Goal: Contribute content

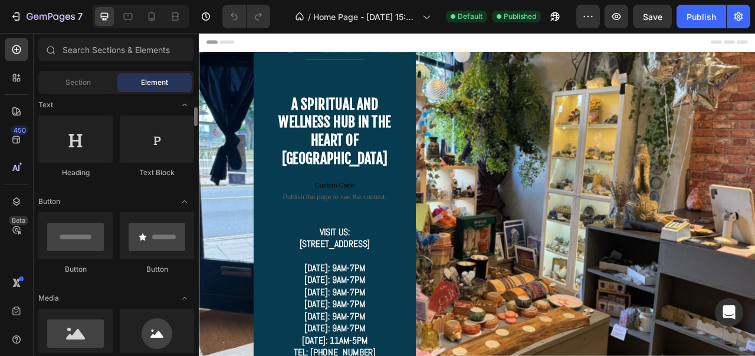
scroll to position [267, 0]
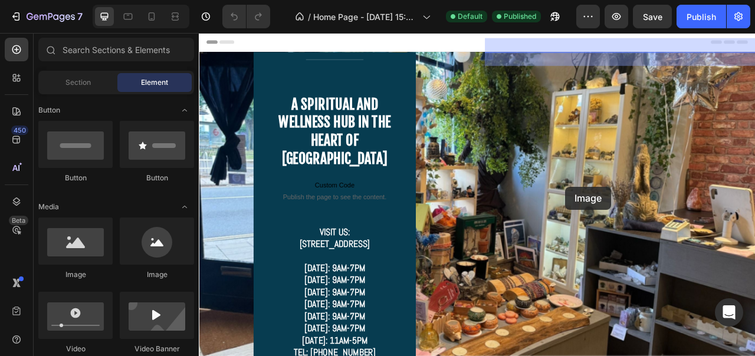
drag, startPoint x: 270, startPoint y: 276, endPoint x: 665, endPoint y: 229, distance: 397.5
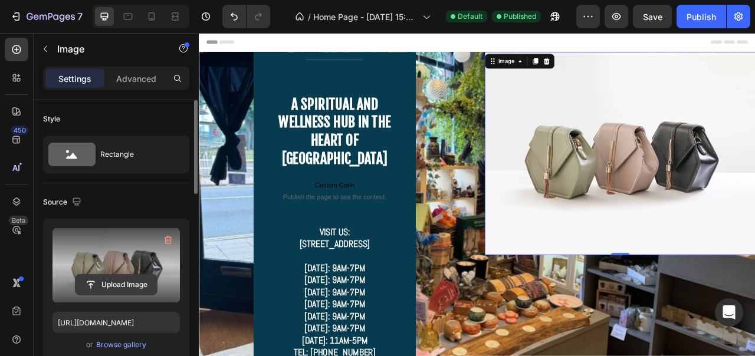
click at [111, 283] on input "file" at bounding box center [116, 285] width 81 height 20
click at [125, 286] on input "file" at bounding box center [116, 285] width 81 height 20
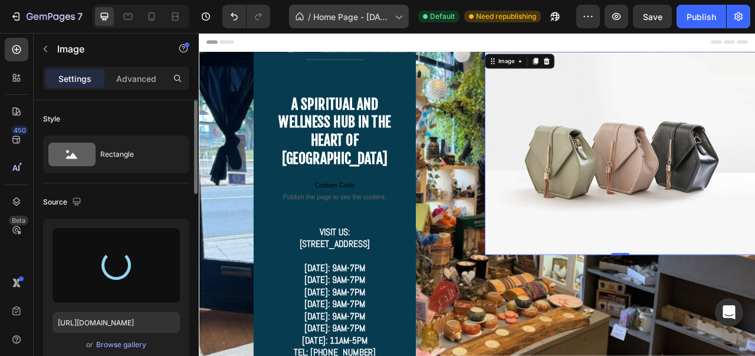
type input "[URL][DOMAIN_NAME]"
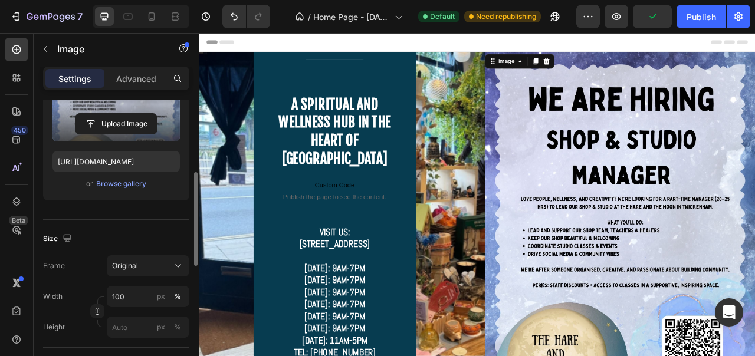
scroll to position [221, 0]
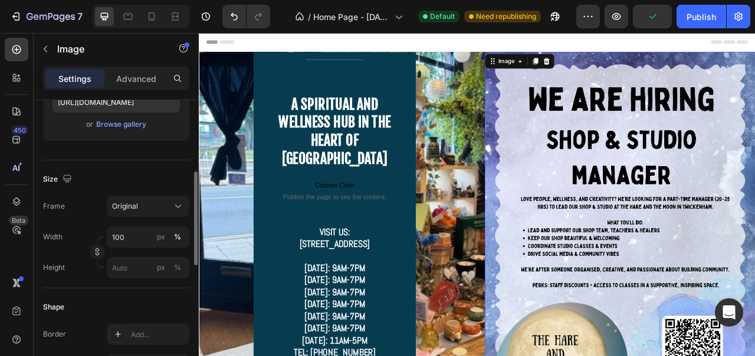
click at [141, 218] on div "Frame Original Width 100 px % Height px %" at bounding box center [116, 237] width 146 height 83
click at [141, 208] on div "Original" at bounding box center [141, 206] width 58 height 11
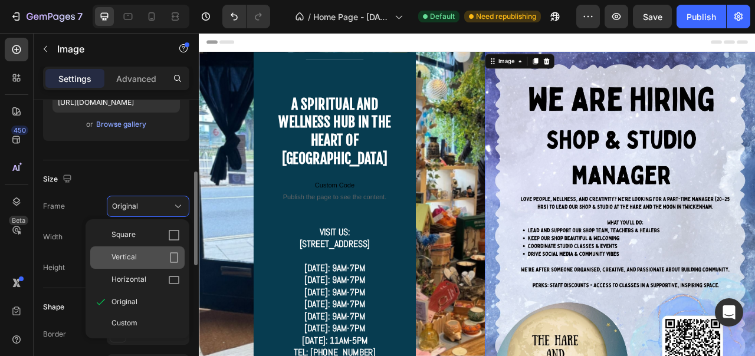
click at [174, 254] on icon at bounding box center [174, 258] width 12 height 12
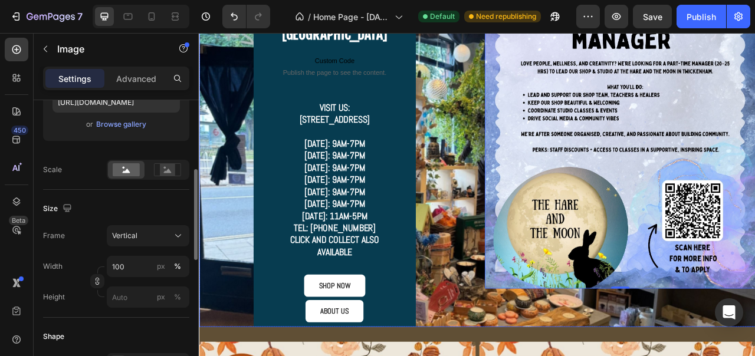
scroll to position [118, 0]
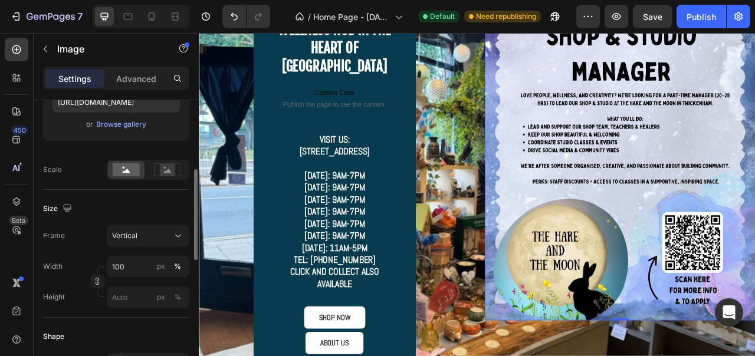
click at [148, 220] on div "Size Frame Vertical Width 100 px % Height px %" at bounding box center [116, 254] width 146 height 128
click at [136, 229] on button "Vertical" at bounding box center [148, 235] width 83 height 21
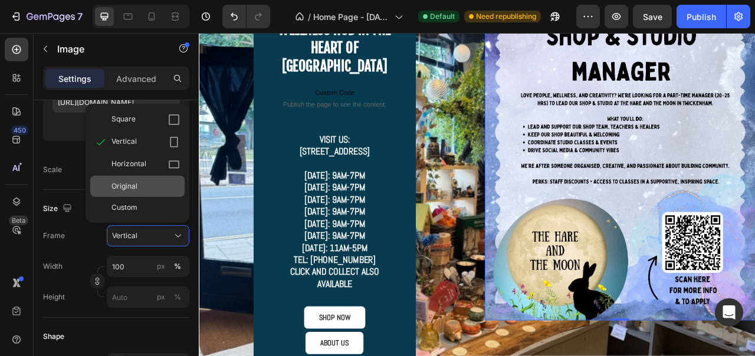
click at [151, 181] on div "Original" at bounding box center [146, 186] width 68 height 11
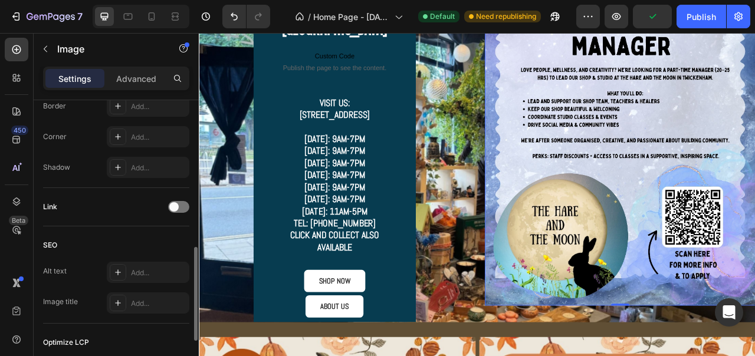
scroll to position [454, 0]
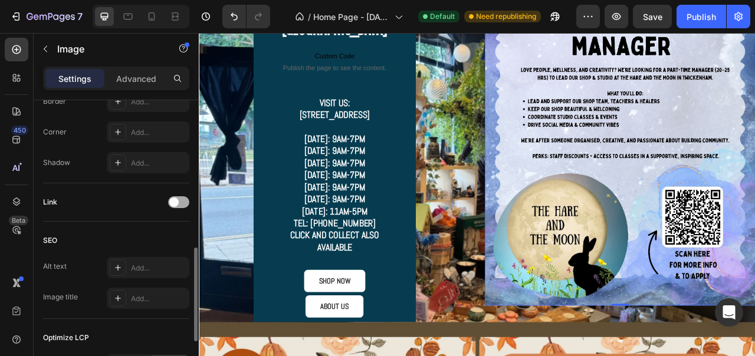
click at [183, 202] on div at bounding box center [178, 202] width 21 height 12
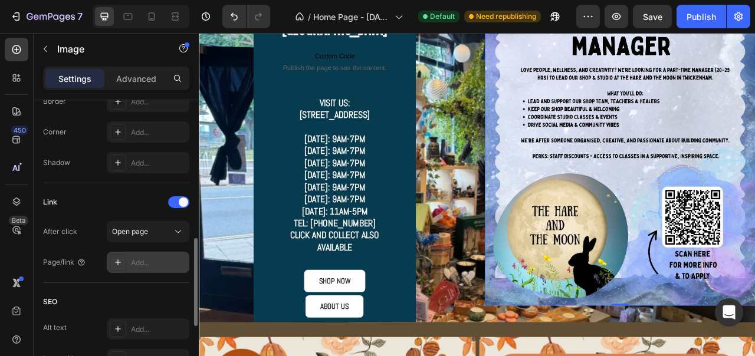
click at [144, 261] on div "Add..." at bounding box center [158, 263] width 55 height 11
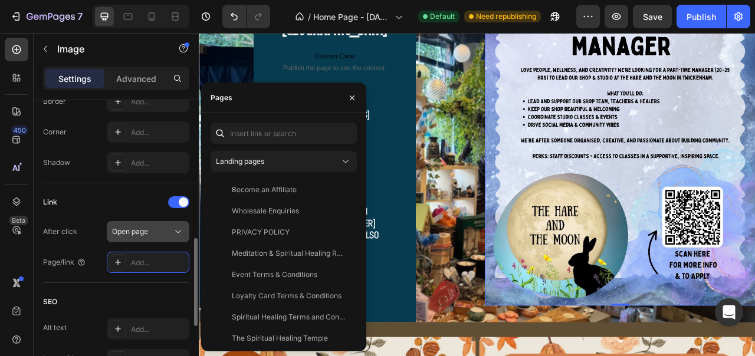
click at [146, 233] on span "Open page" at bounding box center [130, 231] width 36 height 9
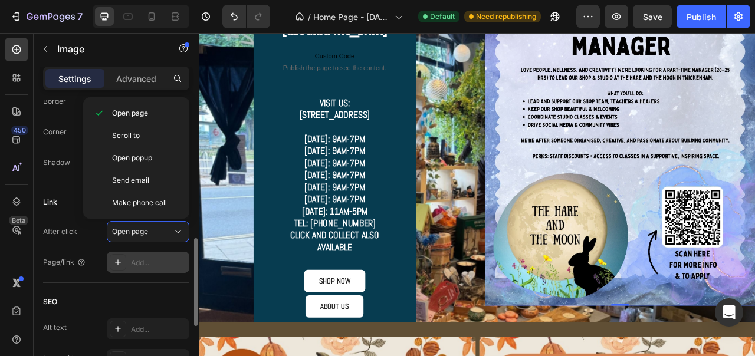
click at [147, 265] on div "Add..." at bounding box center [158, 263] width 55 height 11
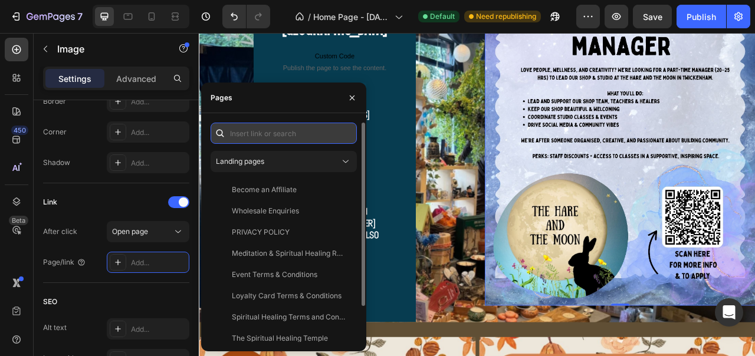
paste input "[URL][DOMAIN_NAME]"
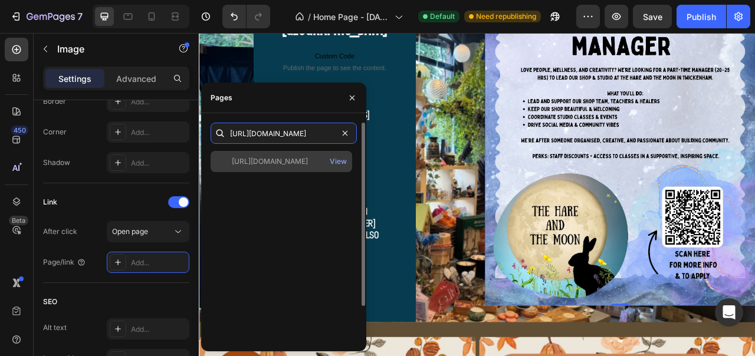
type input "[URL][DOMAIN_NAME]"
click at [270, 170] on div "https://docs.google.com/forms/d/e/1FAIpQLSc3hG9KfcoSGS_7EvbUWKy3oMnBf3QQrLv54gy…" at bounding box center [282, 161] width 142 height 21
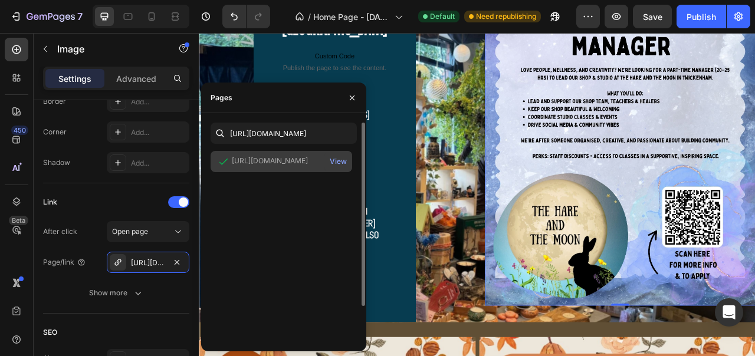
scroll to position [0, 0]
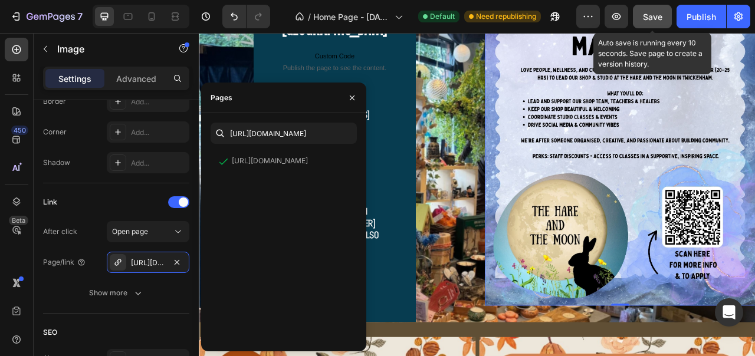
click at [655, 16] on span "Save" at bounding box center [652, 17] width 19 height 10
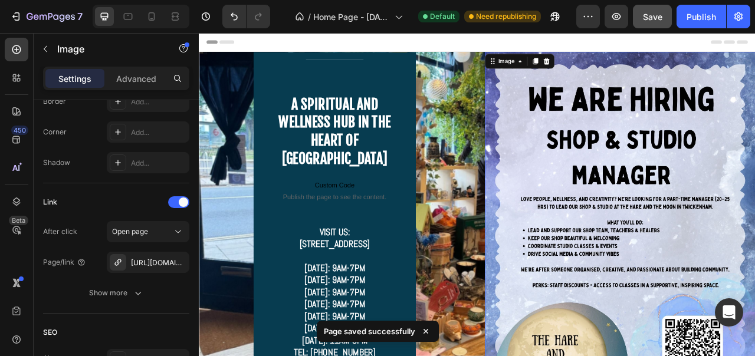
click at [643, 166] on img at bounding box center [734, 300] width 345 height 487
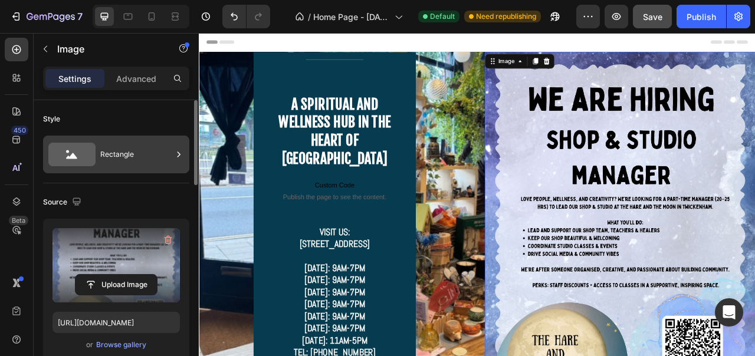
click at [113, 161] on div "Rectangle" at bounding box center [136, 154] width 72 height 27
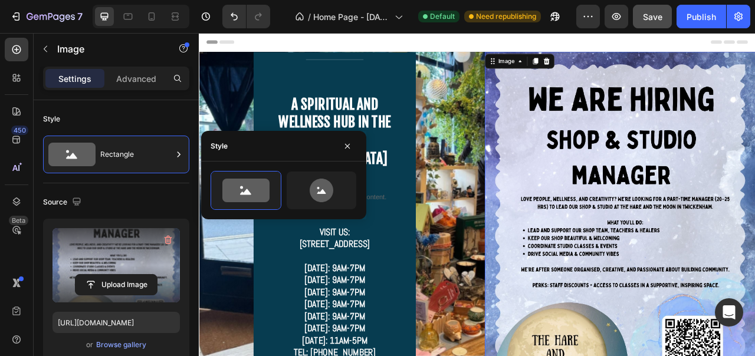
click at [114, 200] on div "Source" at bounding box center [116, 202] width 146 height 19
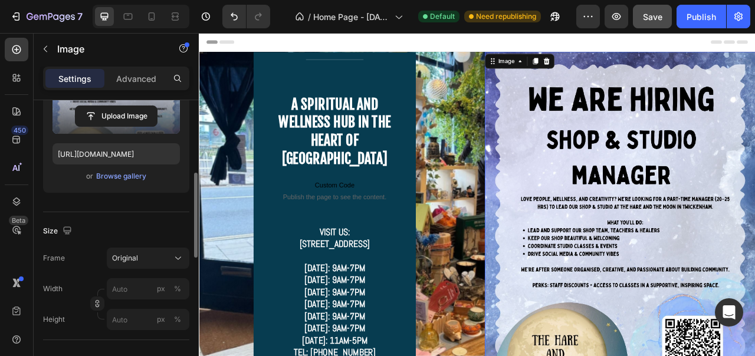
scroll to position [198, 0]
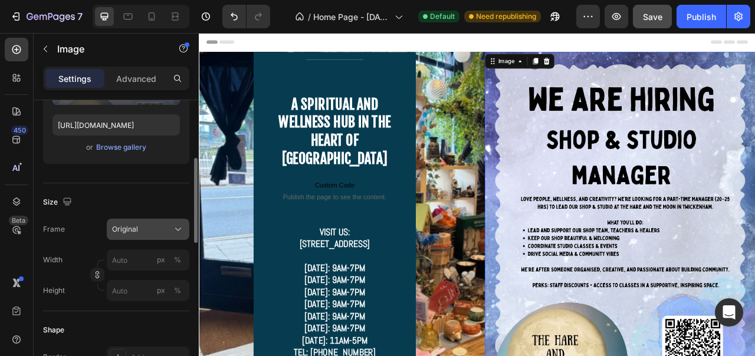
click at [140, 232] on div "Original" at bounding box center [141, 229] width 58 height 11
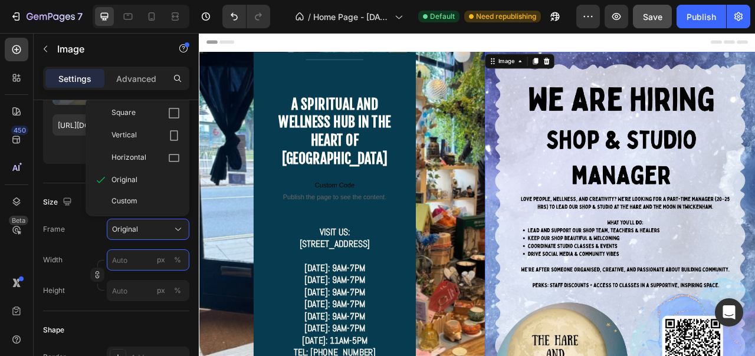
click at [127, 262] on input "px %" at bounding box center [148, 260] width 83 height 21
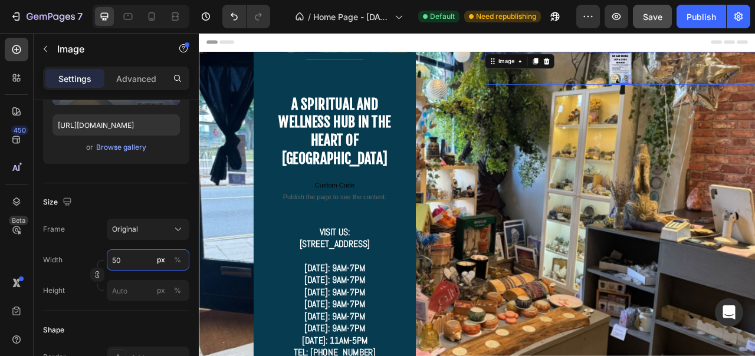
type input "5"
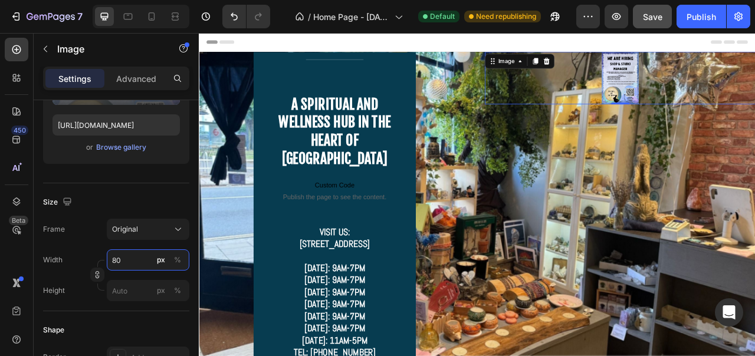
type input "8"
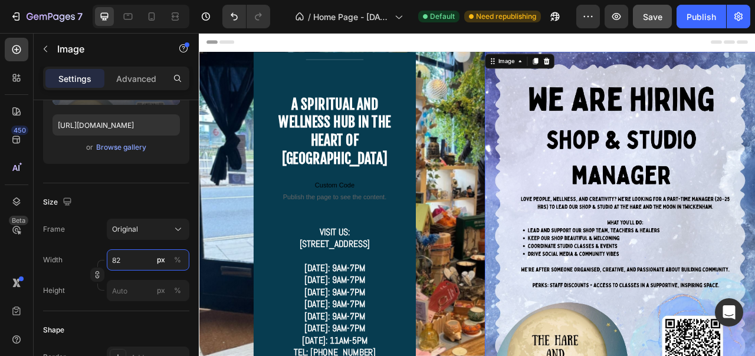
type input "8"
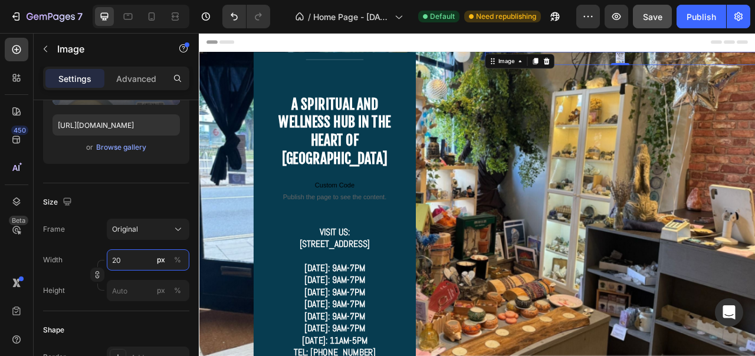
type input "2"
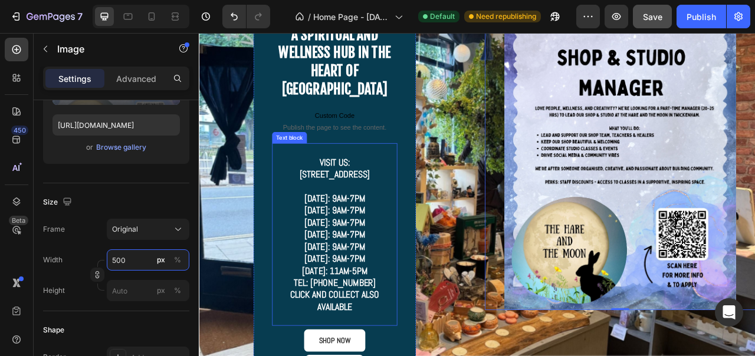
scroll to position [0, 0]
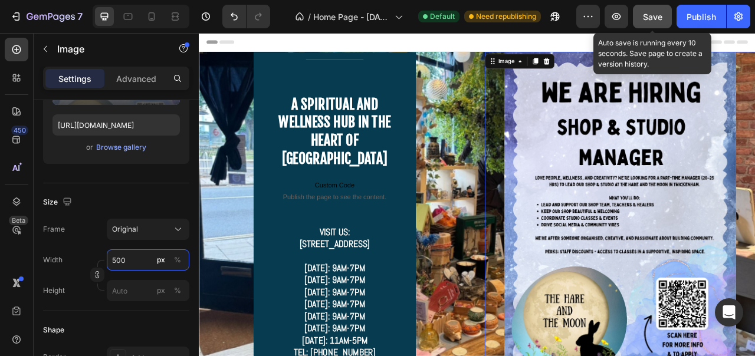
type input "500"
click at [661, 21] on div "Save" at bounding box center [652, 17] width 19 height 12
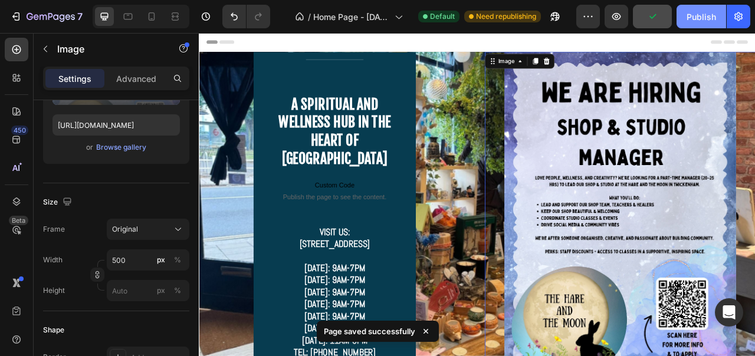
click at [693, 21] on div "Publish" at bounding box center [701, 17] width 29 height 12
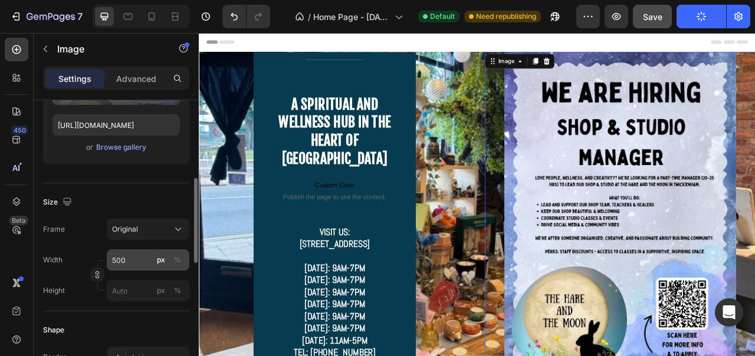
scroll to position [319, 0]
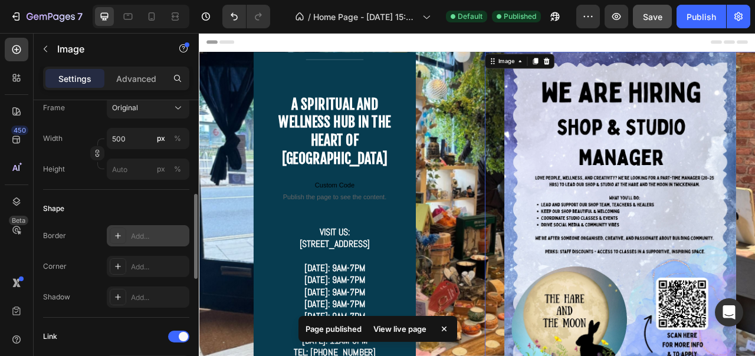
click at [144, 235] on div "Add..." at bounding box center [158, 236] width 55 height 11
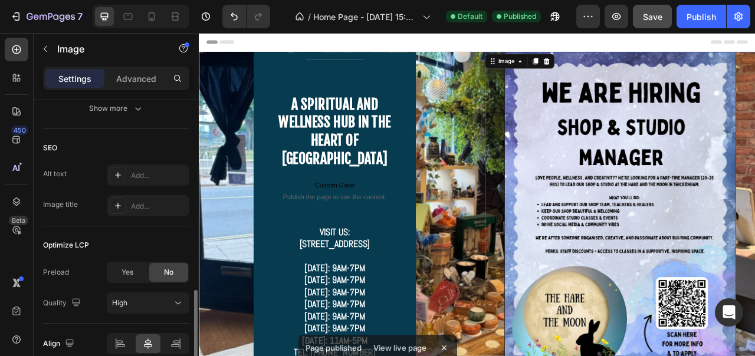
scroll to position [642, 0]
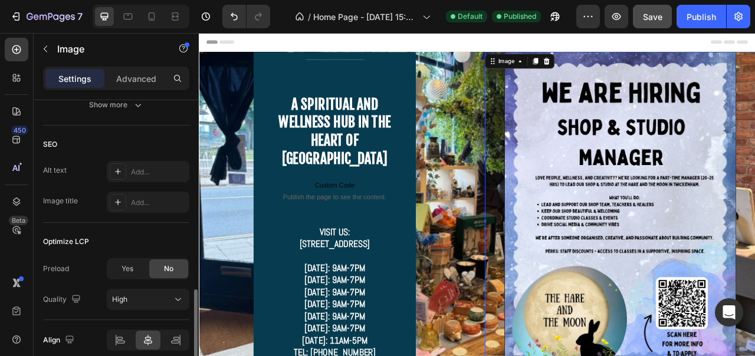
click at [124, 279] on div "Yes No" at bounding box center [148, 268] width 83 height 21
click at [128, 268] on span "Yes" at bounding box center [128, 269] width 12 height 11
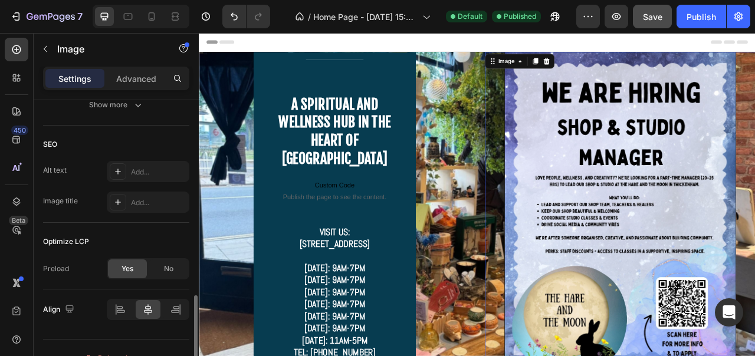
scroll to position [663, 0]
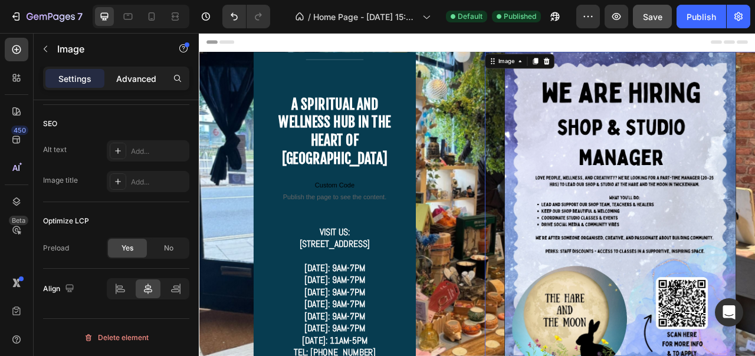
click at [140, 76] on p "Advanced" at bounding box center [136, 79] width 40 height 12
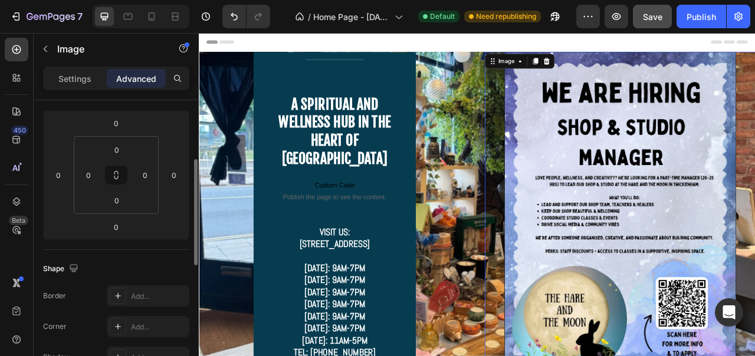
scroll to position [153, 0]
click at [123, 121] on input "0" at bounding box center [116, 124] width 24 height 18
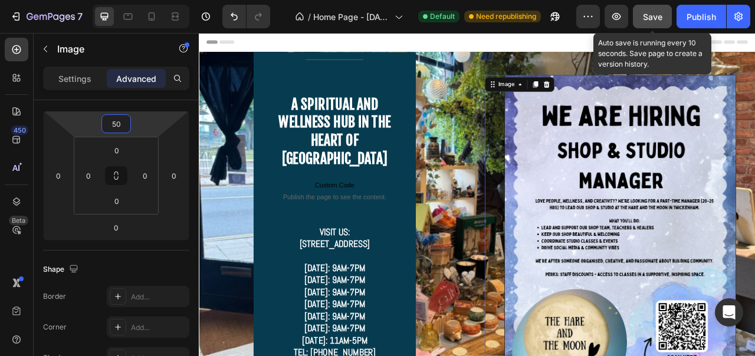
type input "50"
click at [656, 9] on button "Save" at bounding box center [652, 17] width 39 height 24
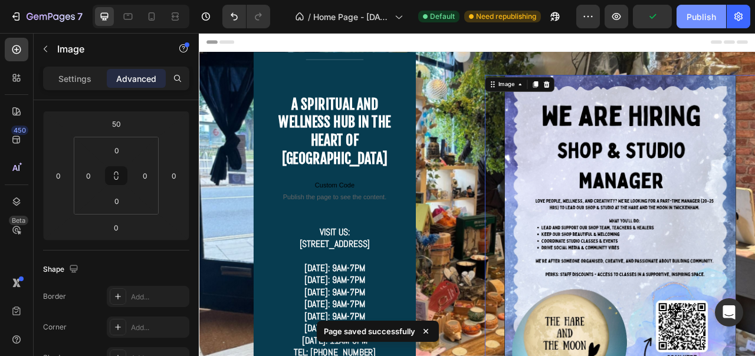
click at [706, 9] on button "Publish" at bounding box center [702, 17] width 50 height 24
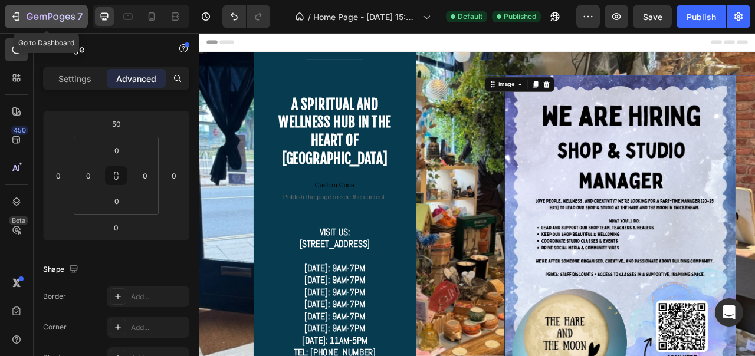
click at [27, 13] on icon "button" at bounding box center [51, 17] width 48 height 10
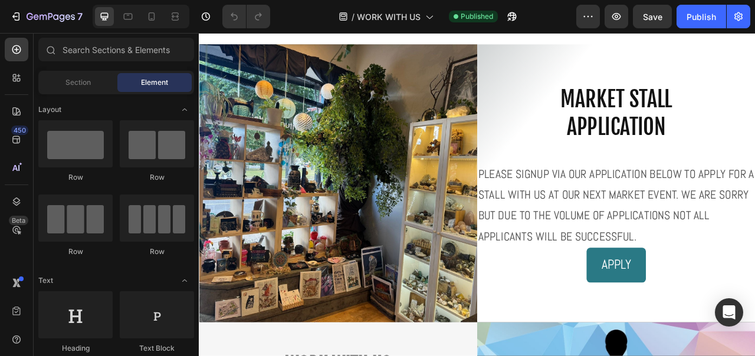
scroll to position [128, 0]
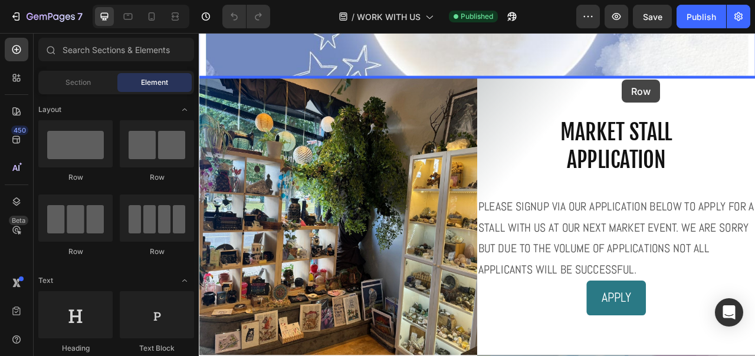
drag, startPoint x: 277, startPoint y: 185, endPoint x: 737, endPoint y: 93, distance: 468.7
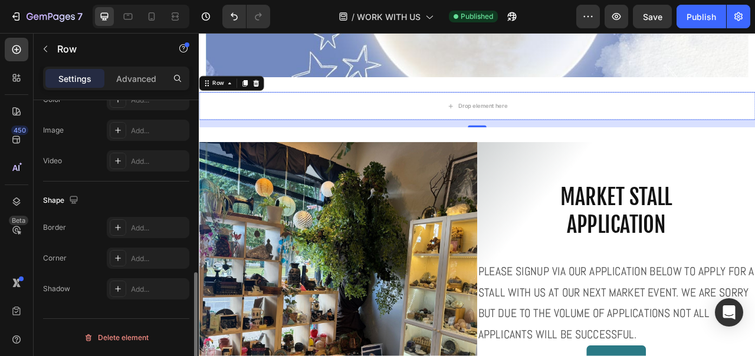
scroll to position [0, 0]
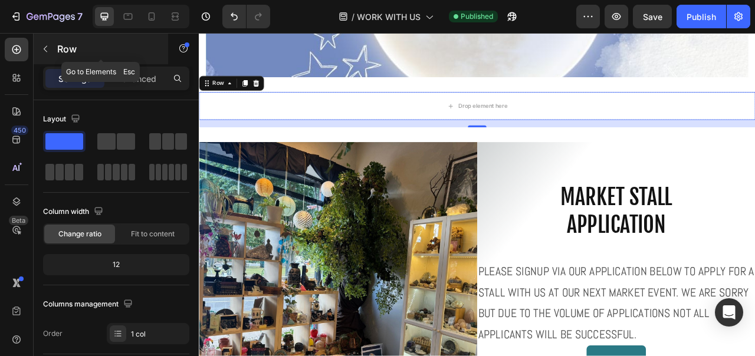
click at [48, 49] on icon "button" at bounding box center [45, 48] width 9 height 9
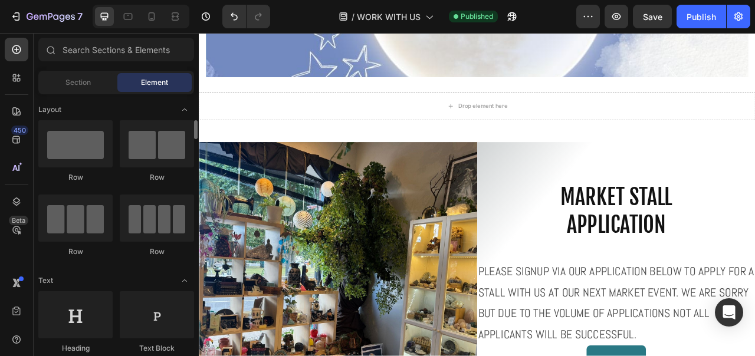
scroll to position [175, 0]
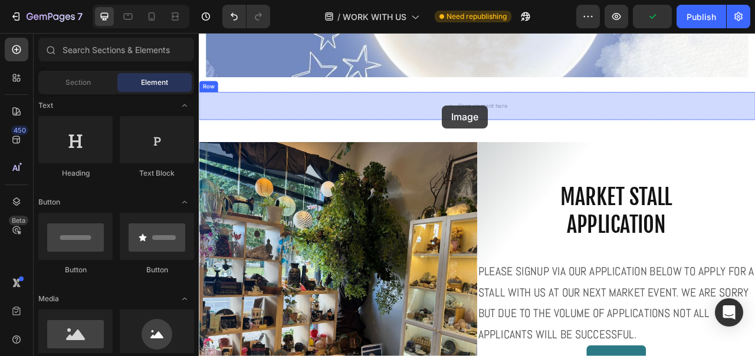
drag, startPoint x: 277, startPoint y: 374, endPoint x: 508, endPoint y: 124, distance: 340.3
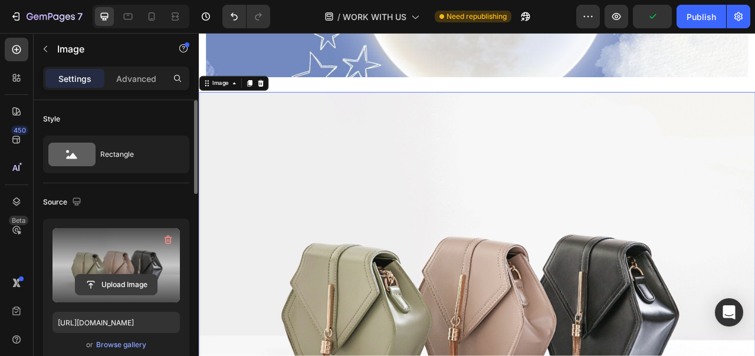
click at [117, 283] on input "file" at bounding box center [116, 285] width 81 height 20
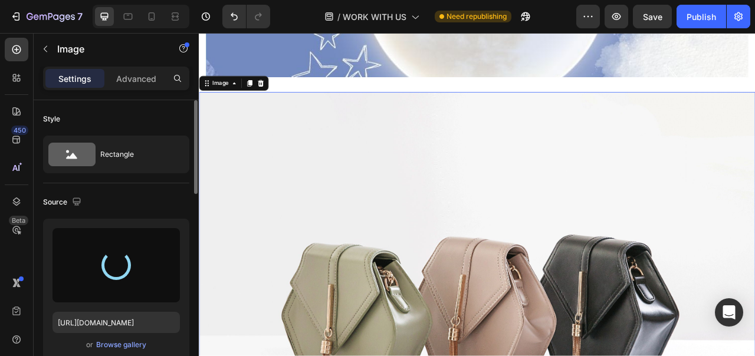
type input "[URL][DOMAIN_NAME]"
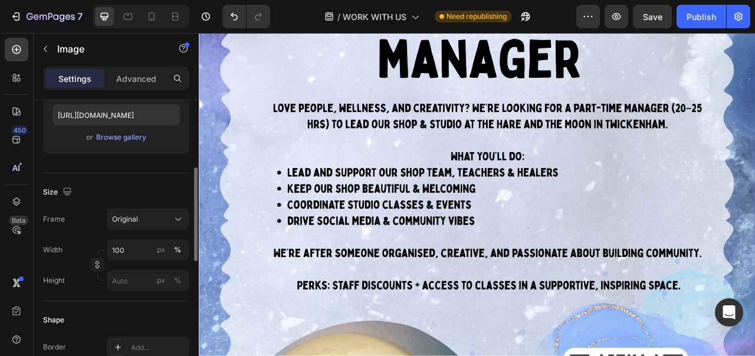
scroll to position [240, 0]
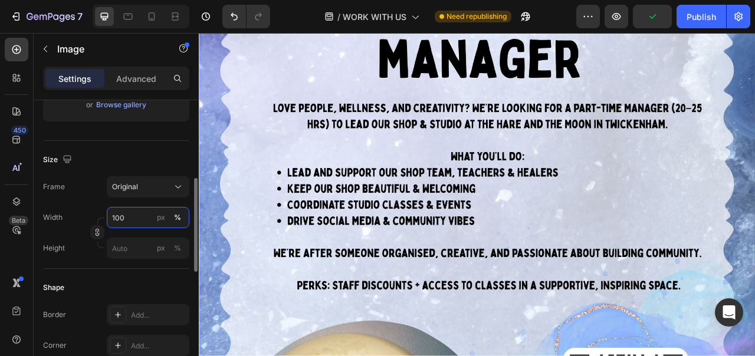
click at [136, 218] on input "100" at bounding box center [148, 217] width 83 height 21
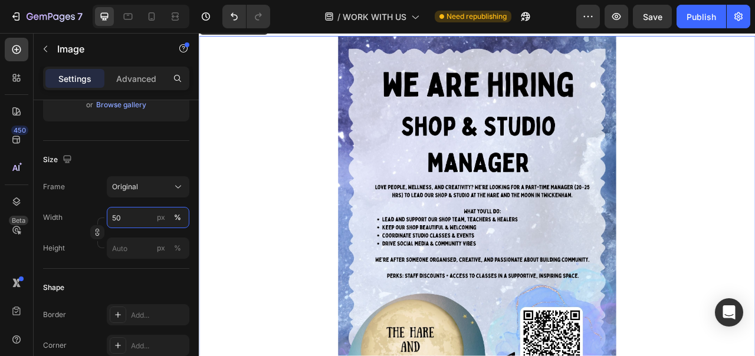
scroll to position [224, 0]
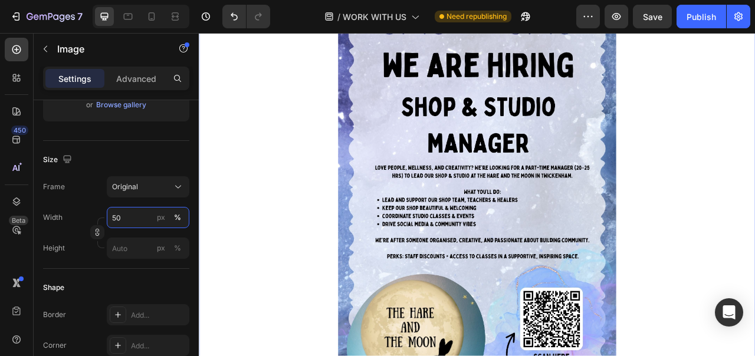
type input "50"
click at [451, 263] on img at bounding box center [553, 262] width 354 height 501
click at [150, 277] on div "Shape Border Add... Corner Add... Shadow Add..." at bounding box center [116, 333] width 146 height 128
click at [235, 335] on div at bounding box center [553, 262] width 708 height 501
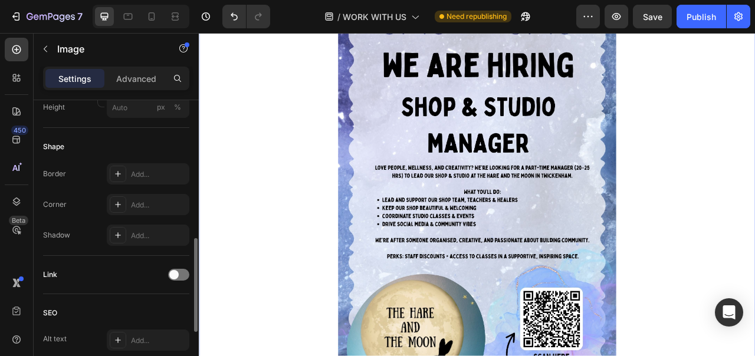
scroll to position [400, 0]
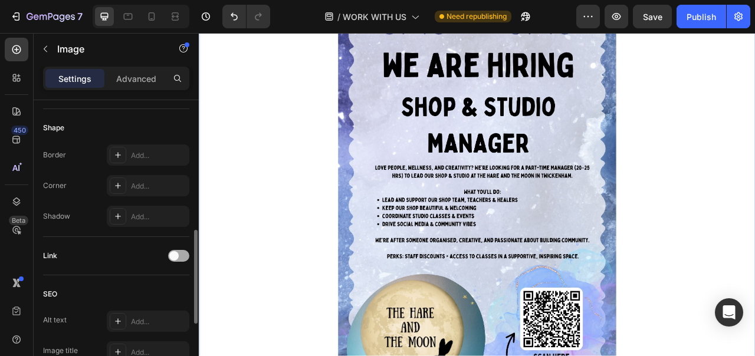
click at [184, 258] on div at bounding box center [178, 256] width 21 height 12
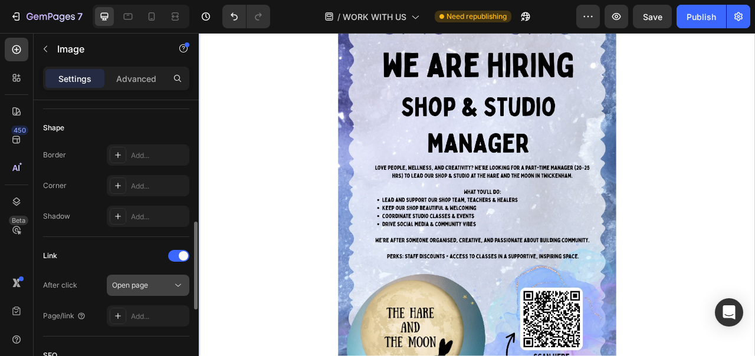
click at [137, 292] on button "Open page" at bounding box center [148, 285] width 83 height 21
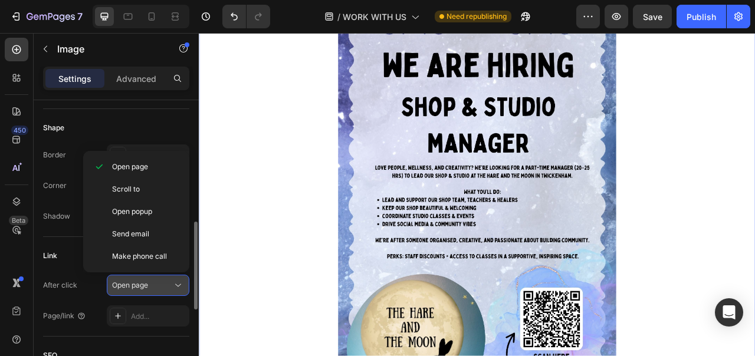
click at [137, 292] on button "Open page" at bounding box center [148, 285] width 83 height 21
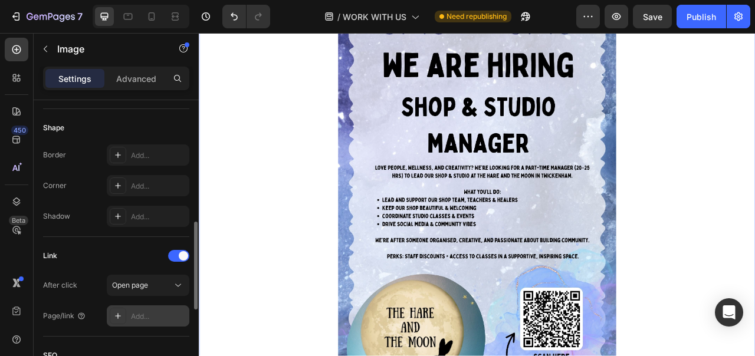
click at [144, 312] on div "Add..." at bounding box center [158, 317] width 55 height 11
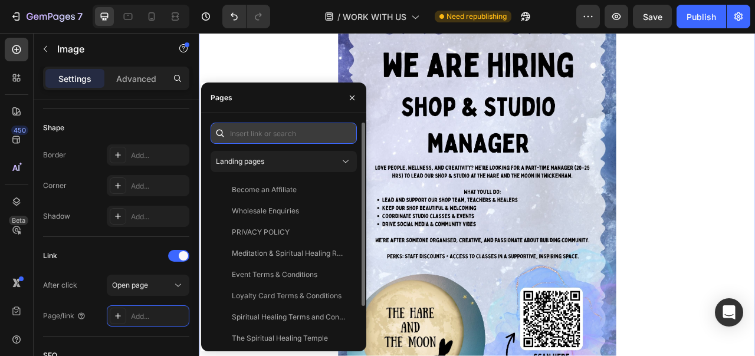
click at [259, 132] on input "text" at bounding box center [284, 133] width 146 height 21
paste input "[URL][DOMAIN_NAME]"
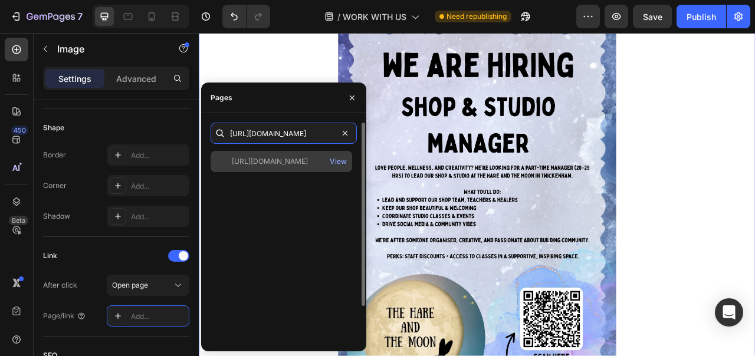
type input "[URL][DOMAIN_NAME]"
click at [284, 159] on div "[URL][DOMAIN_NAME]" at bounding box center [270, 161] width 76 height 11
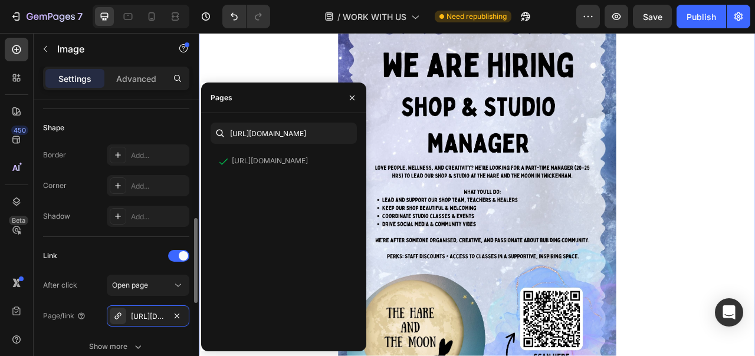
click at [71, 323] on div "Page/link" at bounding box center [64, 316] width 43 height 19
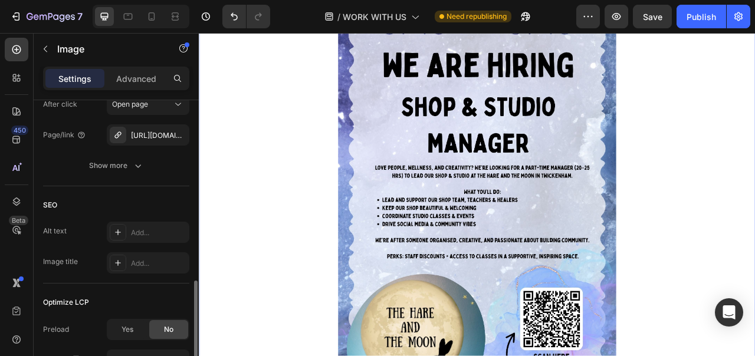
scroll to position [634, 0]
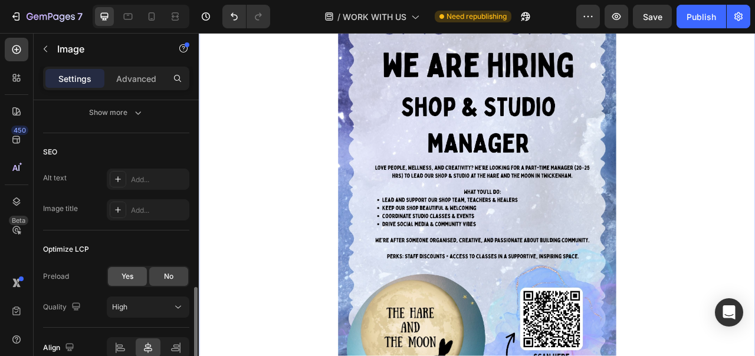
click at [141, 277] on div "Yes" at bounding box center [127, 276] width 39 height 19
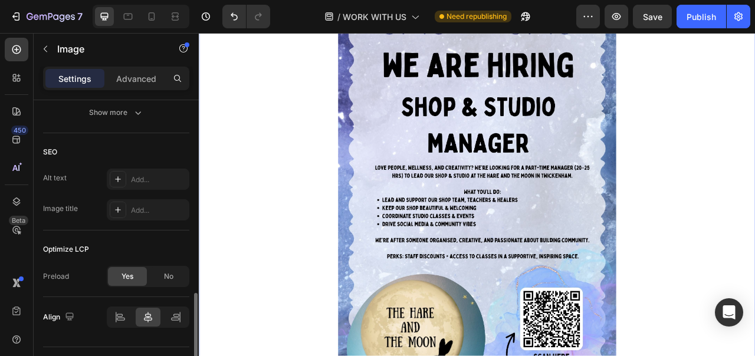
scroll to position [663, 0]
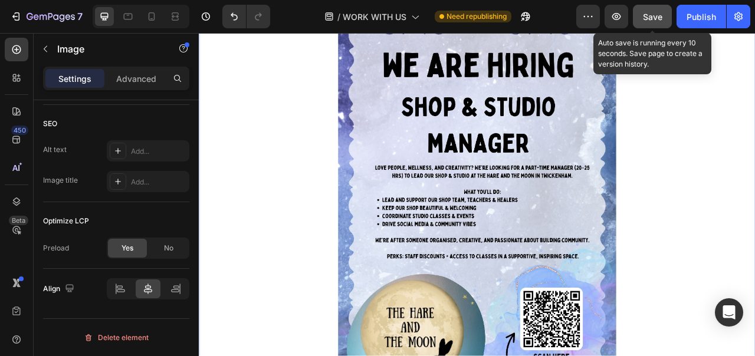
click at [656, 18] on span "Save" at bounding box center [652, 17] width 19 height 10
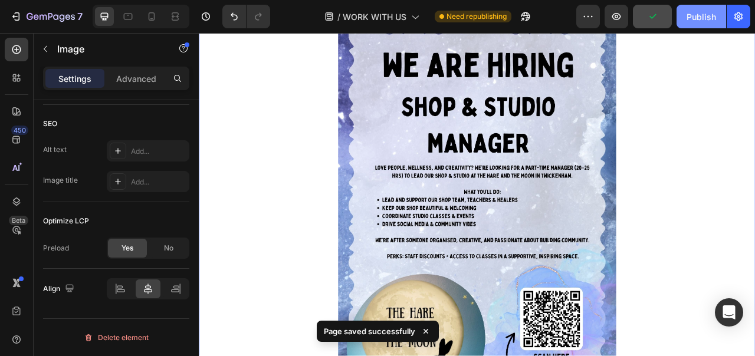
click at [696, 12] on div "Publish" at bounding box center [701, 17] width 29 height 12
click at [253, 321] on link at bounding box center [553, 262] width 708 height 501
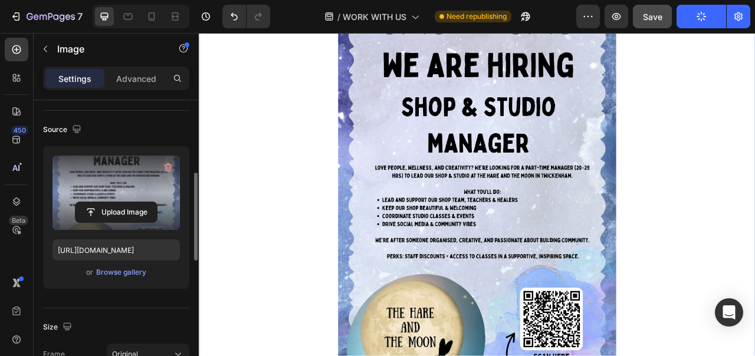
scroll to position [0, 0]
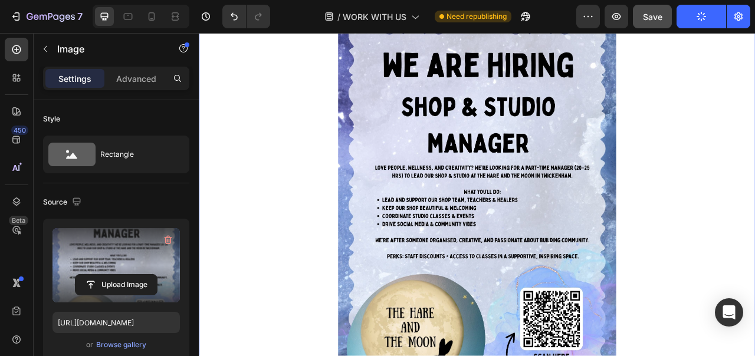
click at [311, 224] on link at bounding box center [553, 262] width 708 height 501
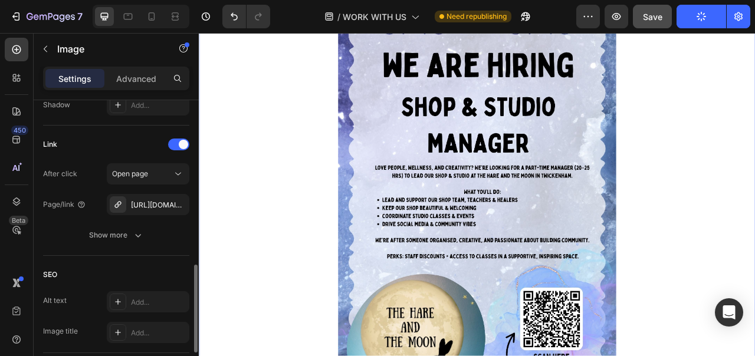
scroll to position [525, 0]
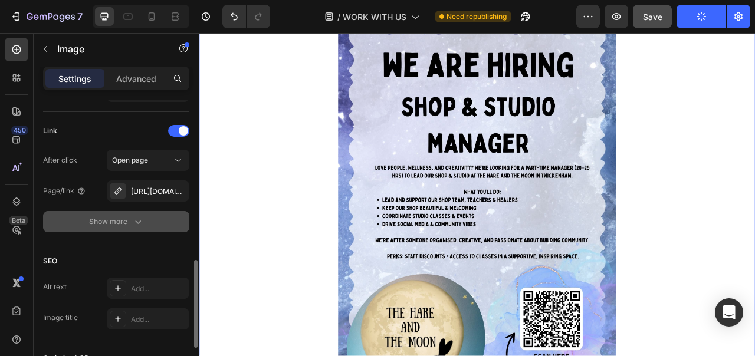
click at [112, 219] on div "Show more" at bounding box center [116, 222] width 55 height 12
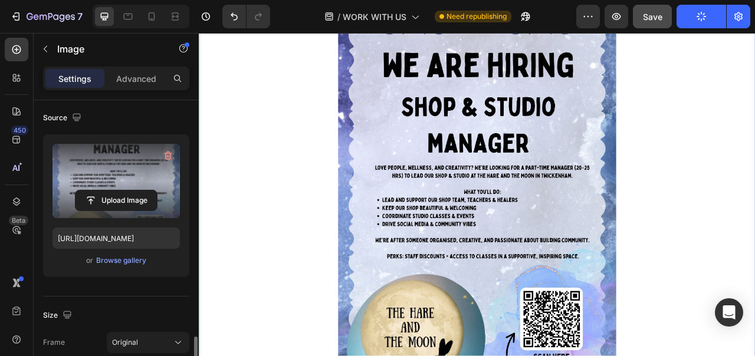
scroll to position [19, 0]
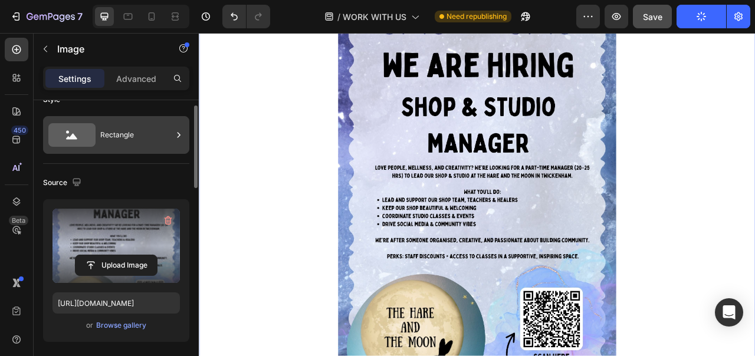
click at [123, 135] on div "Rectangle" at bounding box center [136, 135] width 72 height 27
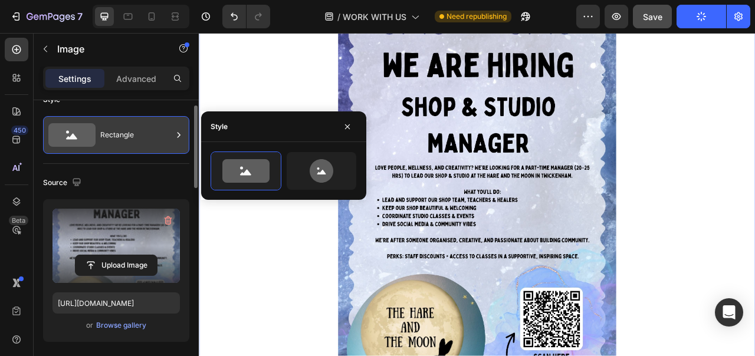
click at [123, 135] on div "Rectangle" at bounding box center [136, 135] width 72 height 27
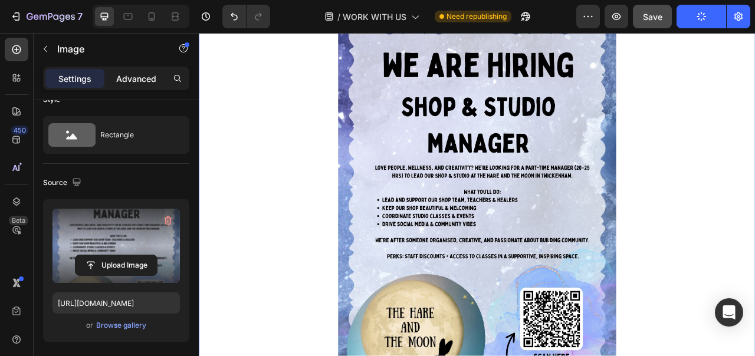
click at [144, 79] on p "Advanced" at bounding box center [136, 79] width 40 height 12
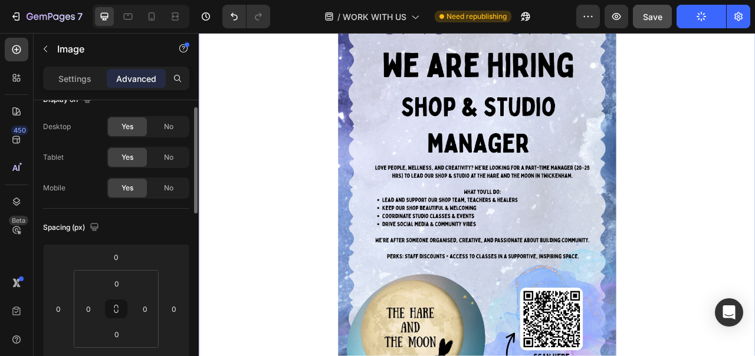
scroll to position [0, 0]
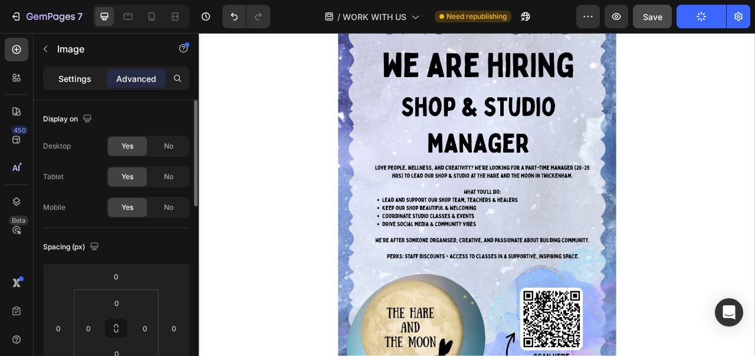
click at [94, 74] on div "Settings" at bounding box center [74, 78] width 59 height 19
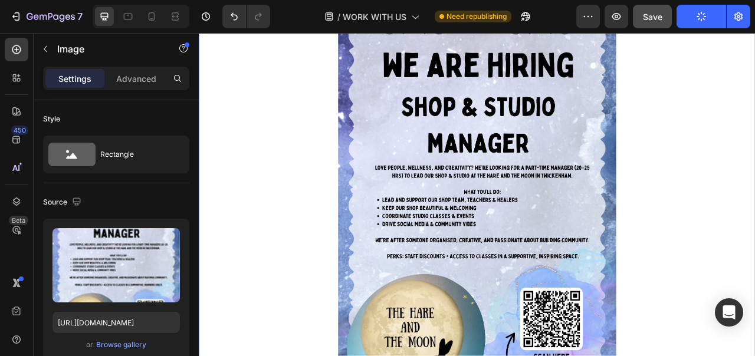
click at [287, 104] on link at bounding box center [553, 262] width 708 height 501
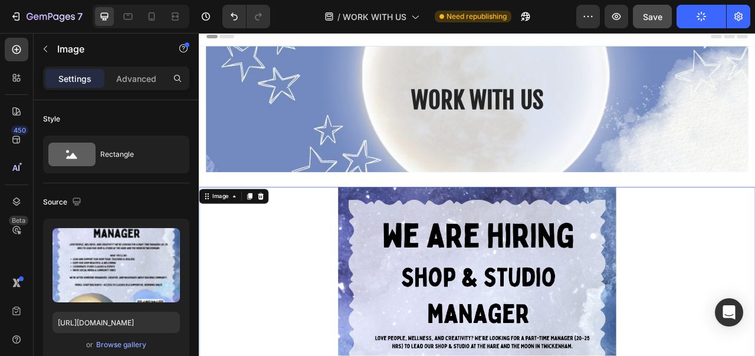
scroll to position [8, 0]
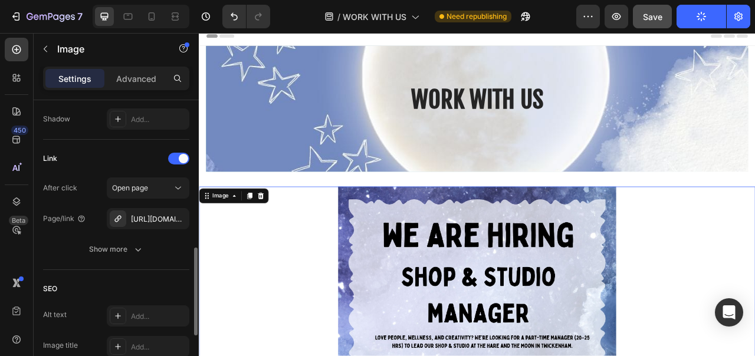
scroll to position [503, 0]
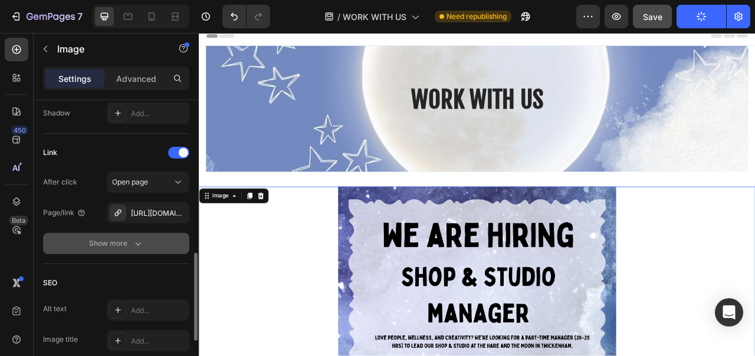
click at [108, 247] on div "Show more" at bounding box center [116, 244] width 55 height 12
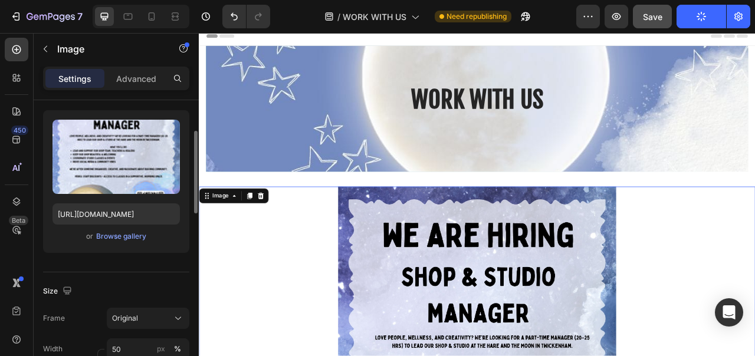
scroll to position [108, 0]
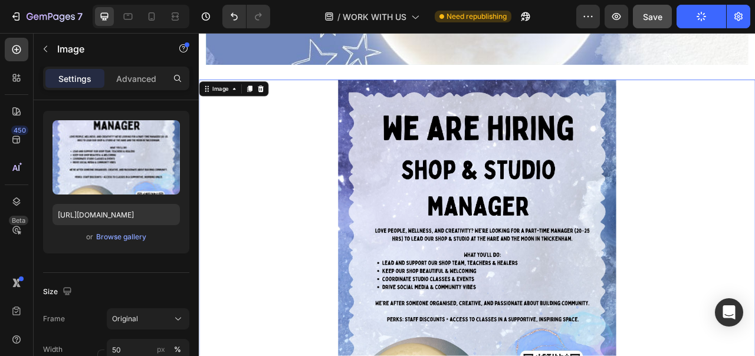
scroll to position [371, 0]
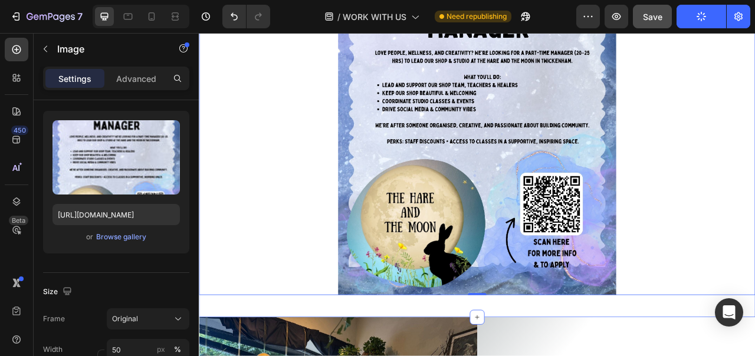
click at [289, 356] on div "Image 0 Row Section 2" at bounding box center [553, 121] width 708 height 548
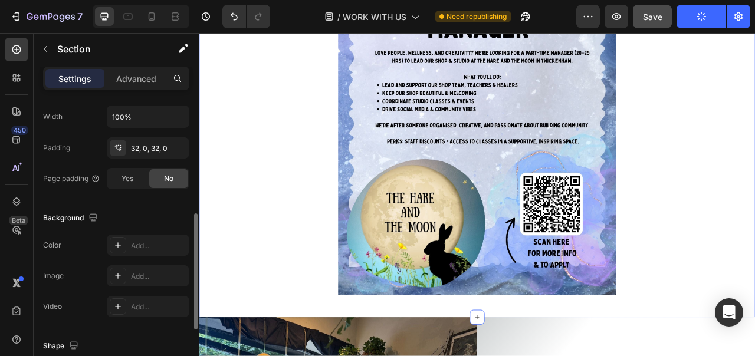
scroll to position [285, 0]
click at [135, 255] on div "Add..." at bounding box center [148, 244] width 83 height 21
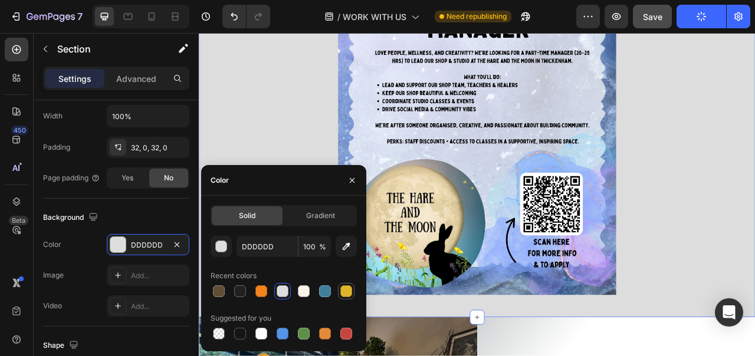
click at [349, 288] on div at bounding box center [346, 292] width 12 height 12
type input "DFB52C"
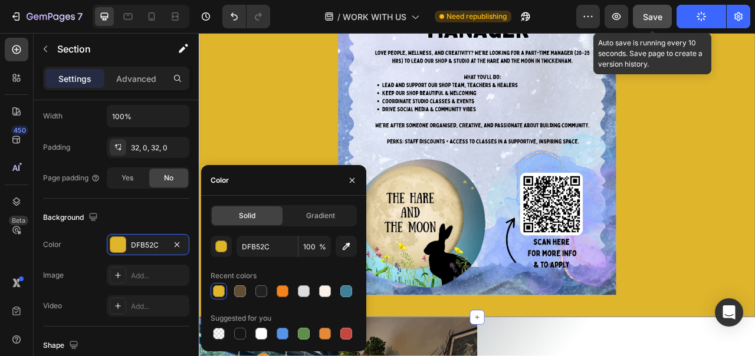
click at [666, 14] on button "Save" at bounding box center [652, 17] width 39 height 24
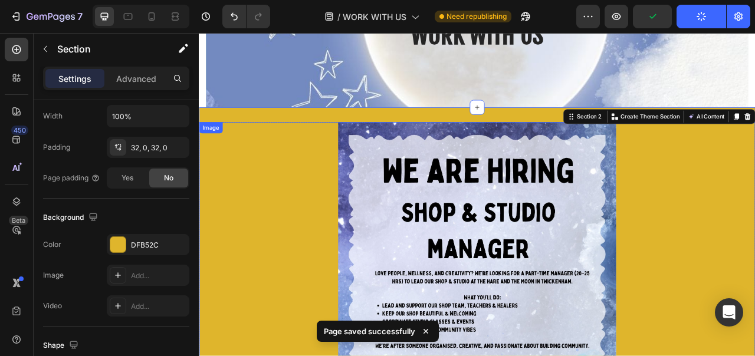
scroll to position [52, 0]
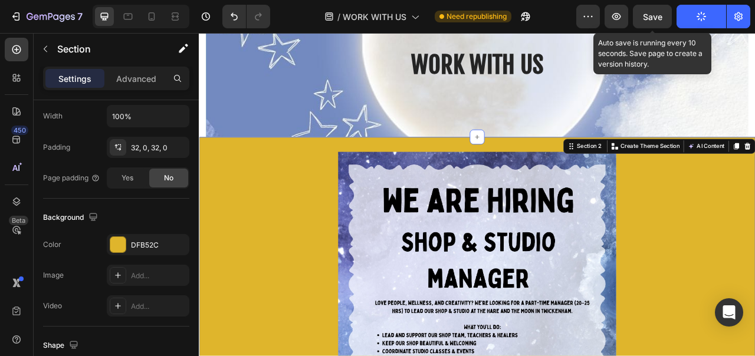
click at [649, 15] on span "Save" at bounding box center [652, 17] width 19 height 10
